Goal: Task Accomplishment & Management: Use online tool/utility

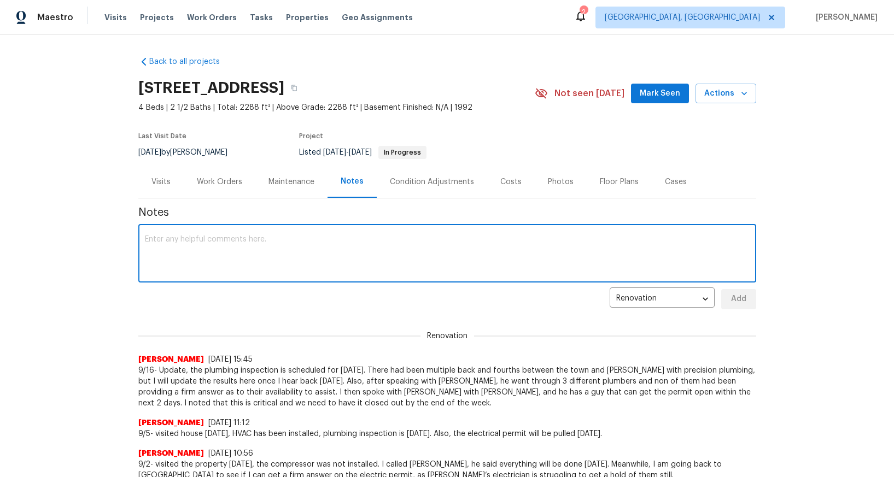
click at [426, 241] on textarea at bounding box center [447, 255] width 605 height 38
click at [666, 302] on body "Maestro Visits Projects Work Orders Tasks Properties Geo Assignments 2 [GEOGRAP…" at bounding box center [447, 238] width 894 height 477
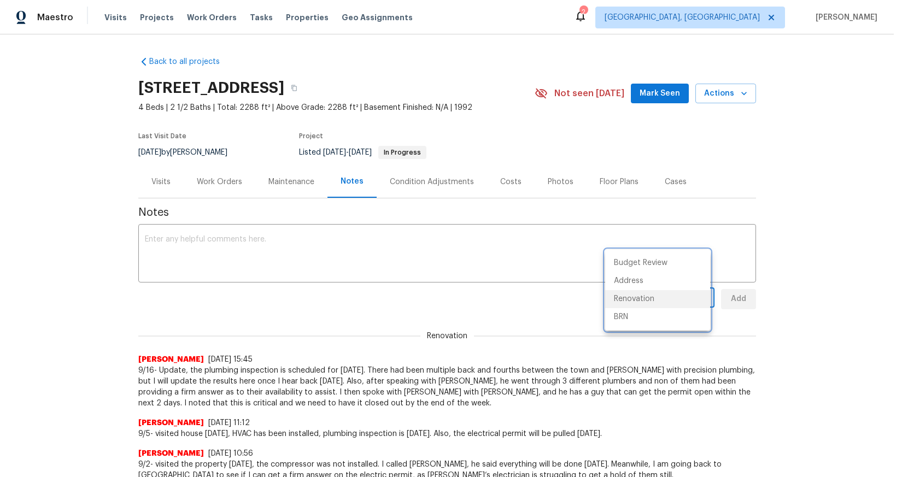
click at [520, 298] on div at bounding box center [451, 238] width 902 height 477
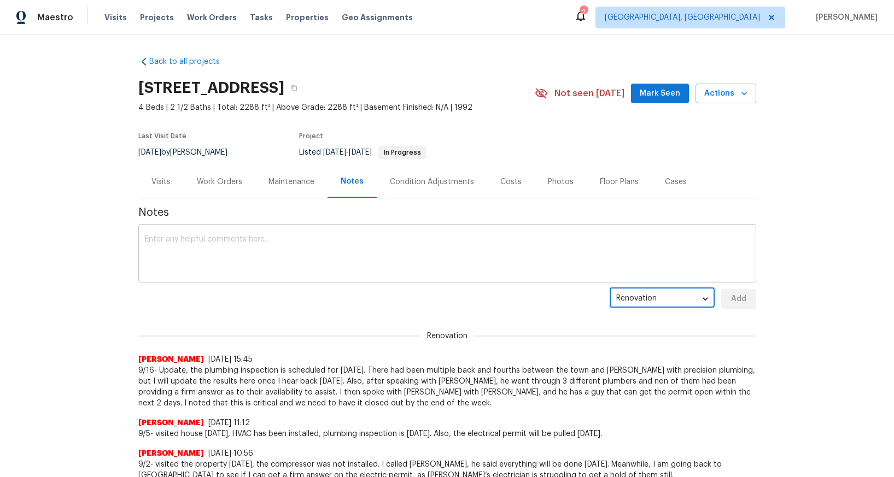
click at [530, 250] on textarea at bounding box center [447, 255] width 605 height 38
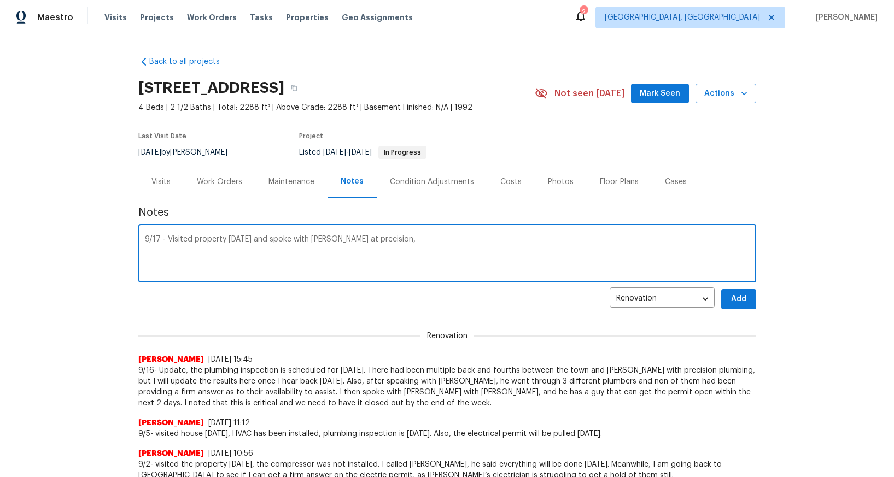
click at [333, 240] on textarea "9/17 - Visited property [DATE] and spoke with [PERSON_NAME] at precision," at bounding box center [447, 255] width 605 height 38
click at [530, 249] on textarea "9/17 - Visited property [DATE] and spoke with [PERSON_NAME] at Precision," at bounding box center [447, 255] width 605 height 38
drag, startPoint x: 470, startPoint y: 241, endPoint x: 459, endPoint y: 242, distance: 11.1
click at [459, 242] on textarea "9/17 - Visited property [DATE] and spoke with [PERSON_NAME] at Precision, and t…" at bounding box center [447, 255] width 605 height 38
click at [587, 246] on textarea "9/17 - Visited property [DATE] and spoke with [PERSON_NAME] at Precision, and t…" at bounding box center [447, 255] width 605 height 38
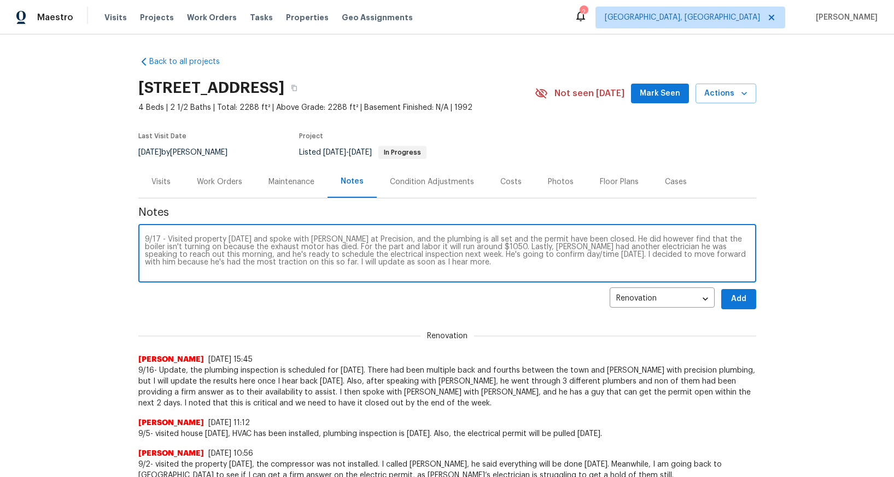
type textarea "9/17 - Visited property [DATE] and spoke with [PERSON_NAME] at Precision, and t…"
click at [732, 297] on span "Add" at bounding box center [738, 300] width 17 height 14
